Goal: Complete application form: Complete application form

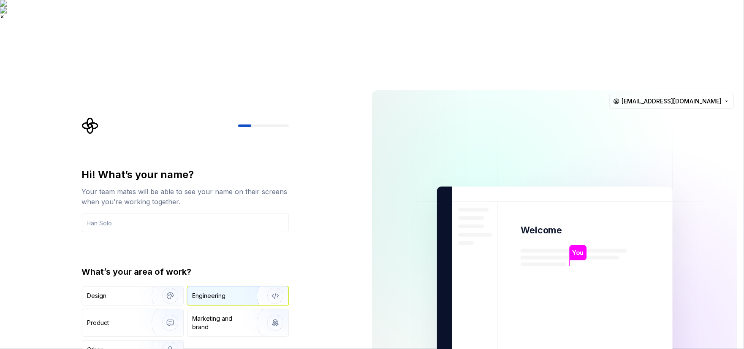
click at [212, 292] on div "Engineering" at bounding box center [209, 296] width 33 height 8
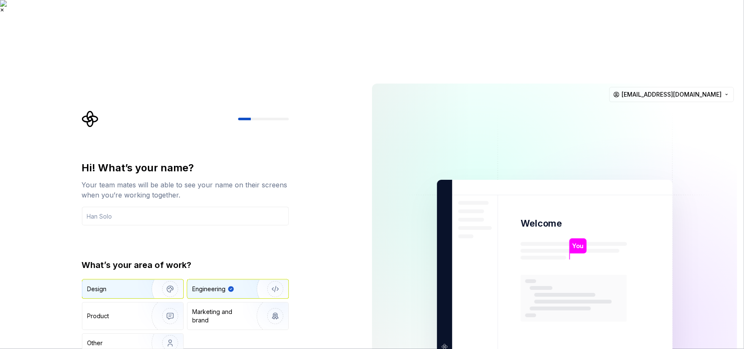
click at [126, 285] on div "Design" at bounding box center [113, 289] width 53 height 8
click at [247, 261] on img "button" at bounding box center [270, 289] width 54 height 57
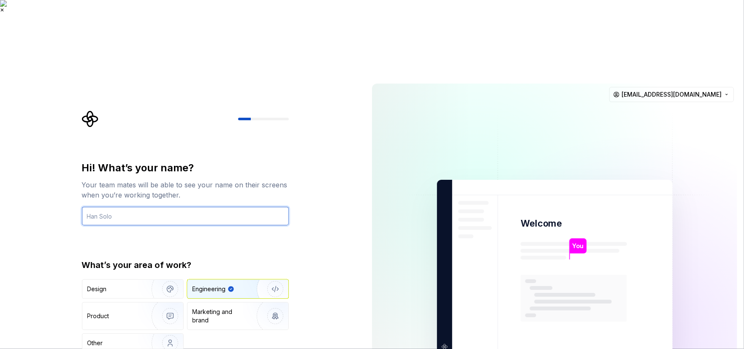
click at [151, 207] on input "text" at bounding box center [185, 216] width 207 height 19
type input "NANIE"
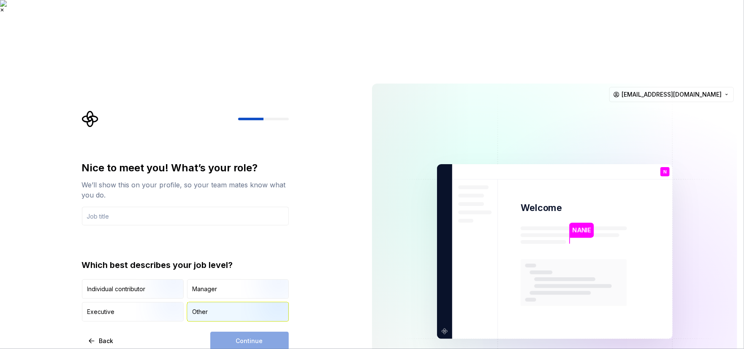
click at [220, 303] on div "Other" at bounding box center [237, 312] width 101 height 19
click at [120, 303] on div "Executive" at bounding box center [132, 312] width 101 height 19
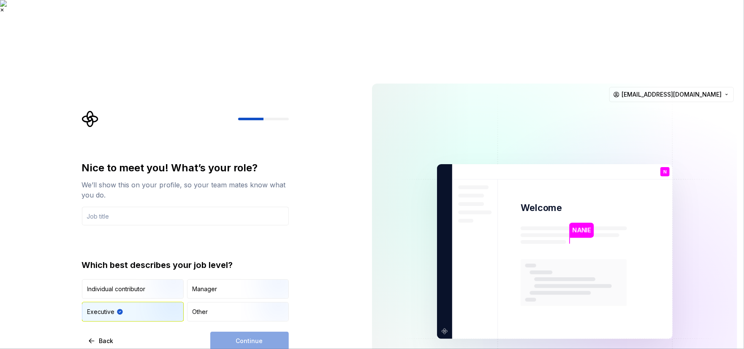
click at [253, 332] on div "Continue" at bounding box center [249, 341] width 79 height 19
click at [247, 332] on div "Continue" at bounding box center [249, 341] width 79 height 19
drag, startPoint x: 187, startPoint y: 296, endPoint x: 125, endPoint y: 164, distance: 146.0
click at [180, 286] on div "Nice to meet you! What’s your role? We’ll show this on your profile, so your te…" at bounding box center [182, 252] width 365 height 350
click at [113, 207] on input "text" at bounding box center [185, 216] width 207 height 19
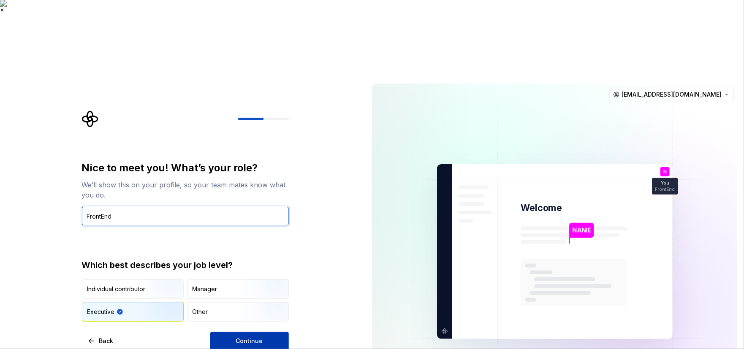
type input "FrontEnd"
click at [259, 337] on span "Continue" at bounding box center [249, 341] width 27 height 8
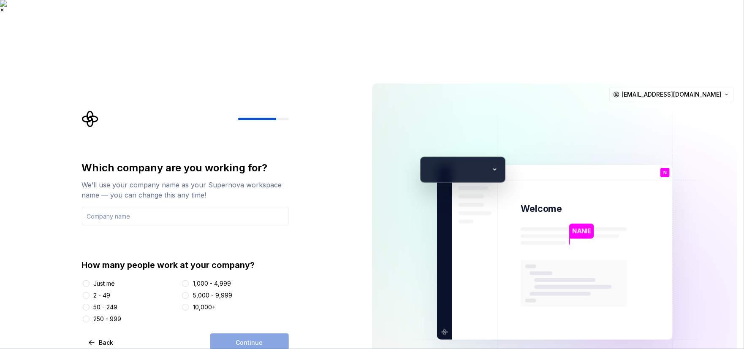
click at [102, 291] on div "2 - 49" at bounding box center [102, 295] width 17 height 8
click at [90, 292] on button "2 - 49" at bounding box center [86, 295] width 7 height 7
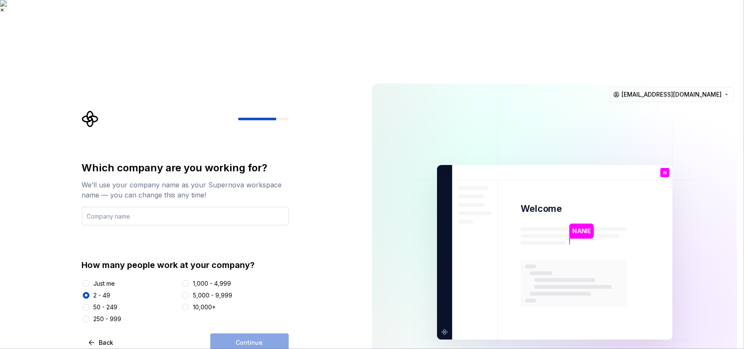
click at [108, 207] on input "text" at bounding box center [185, 216] width 207 height 19
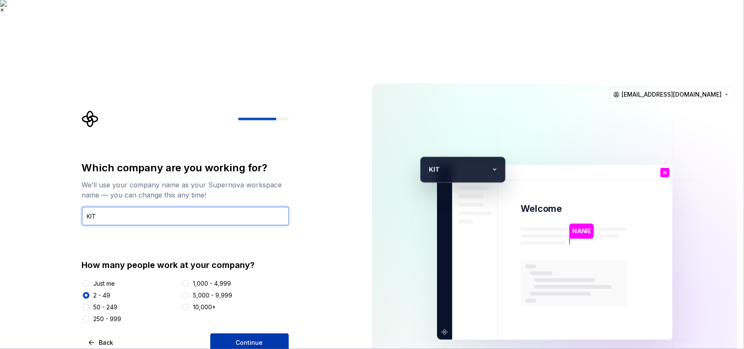
type input "KIT"
click at [258, 334] on button "Continue" at bounding box center [249, 343] width 79 height 19
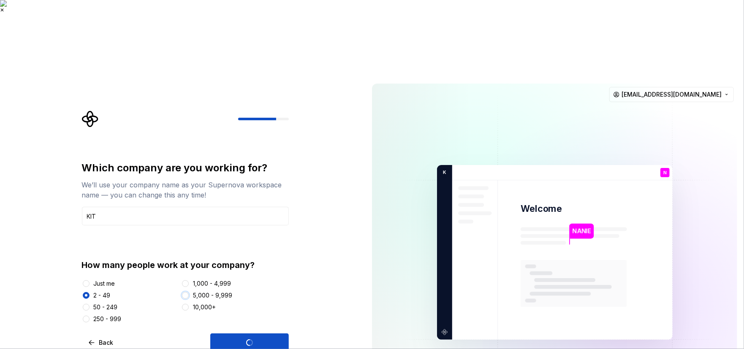
click at [187, 292] on button "5,000 - 9,999" at bounding box center [185, 295] width 7 height 7
click at [87, 292] on button "2 - 49" at bounding box center [86, 295] width 7 height 7
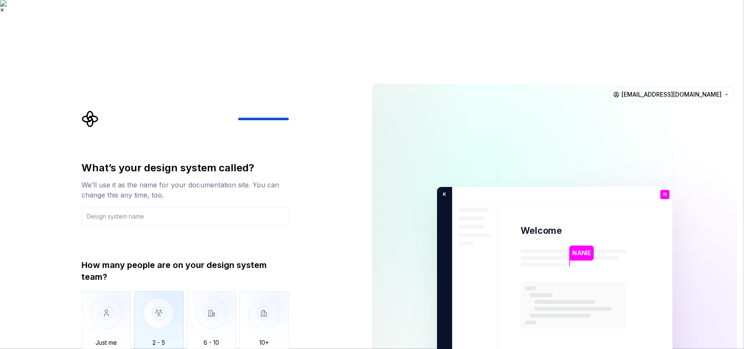
click at [164, 291] on img "button" at bounding box center [158, 319] width 49 height 57
click at [137, 207] on input "text" at bounding box center [185, 216] width 207 height 19
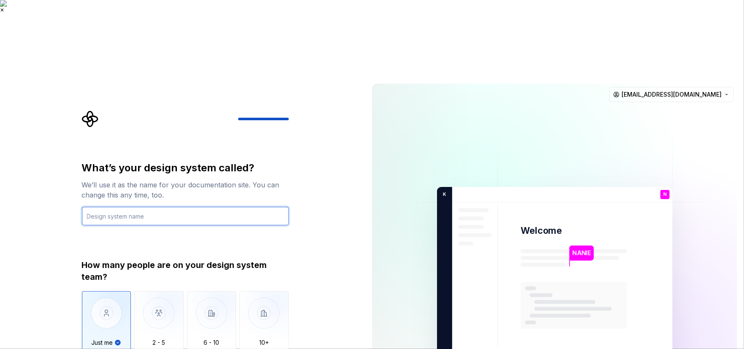
click at [130, 207] on input "text" at bounding box center [185, 216] width 207 height 19
type input "ư"
type input "website ecommerce"
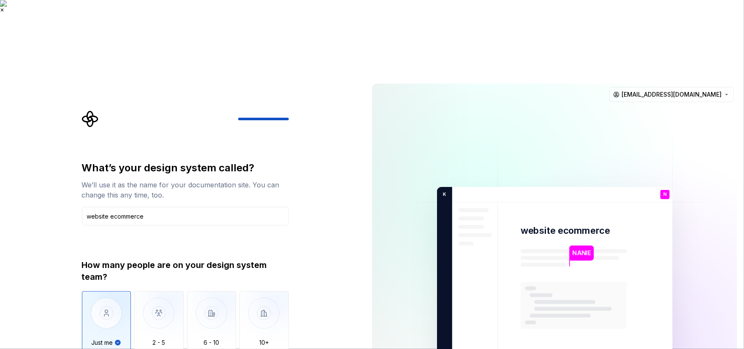
drag, startPoint x: 269, startPoint y: 313, endPoint x: 265, endPoint y: 310, distance: 4.6
